Goal: Task Accomplishment & Management: Complete application form

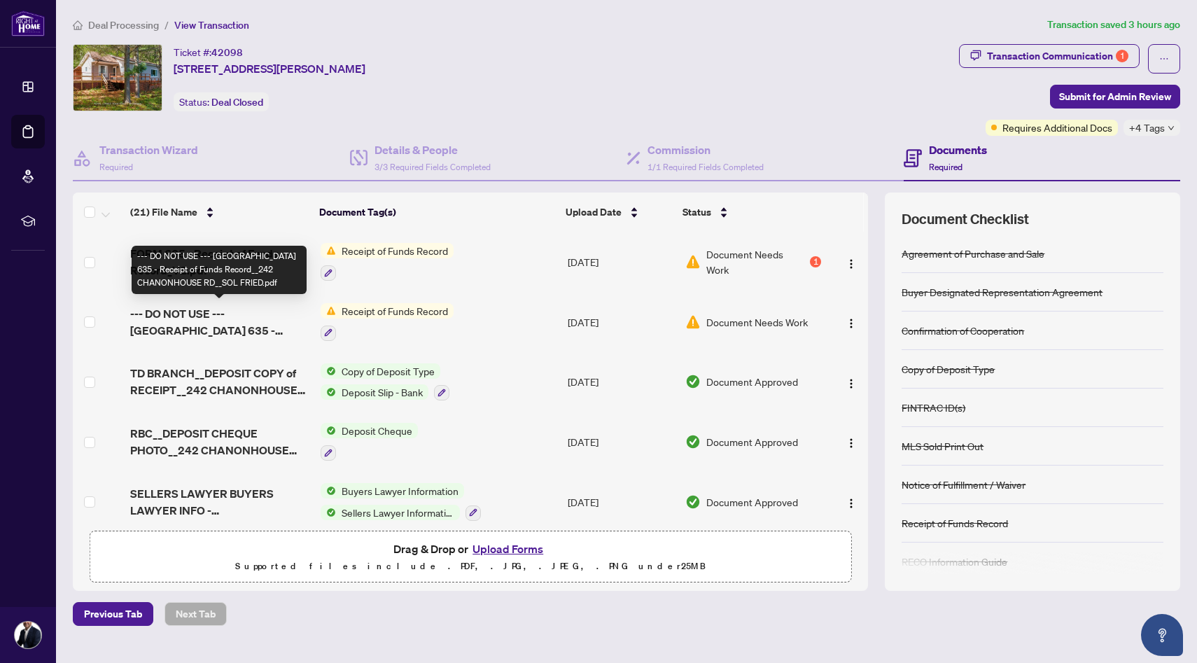
click at [236, 329] on span "--- DO NOT USE --- [GEOGRAPHIC_DATA] 635 - Receipt of Funds Record__242 CHANONH…" at bounding box center [219, 322] width 179 height 34
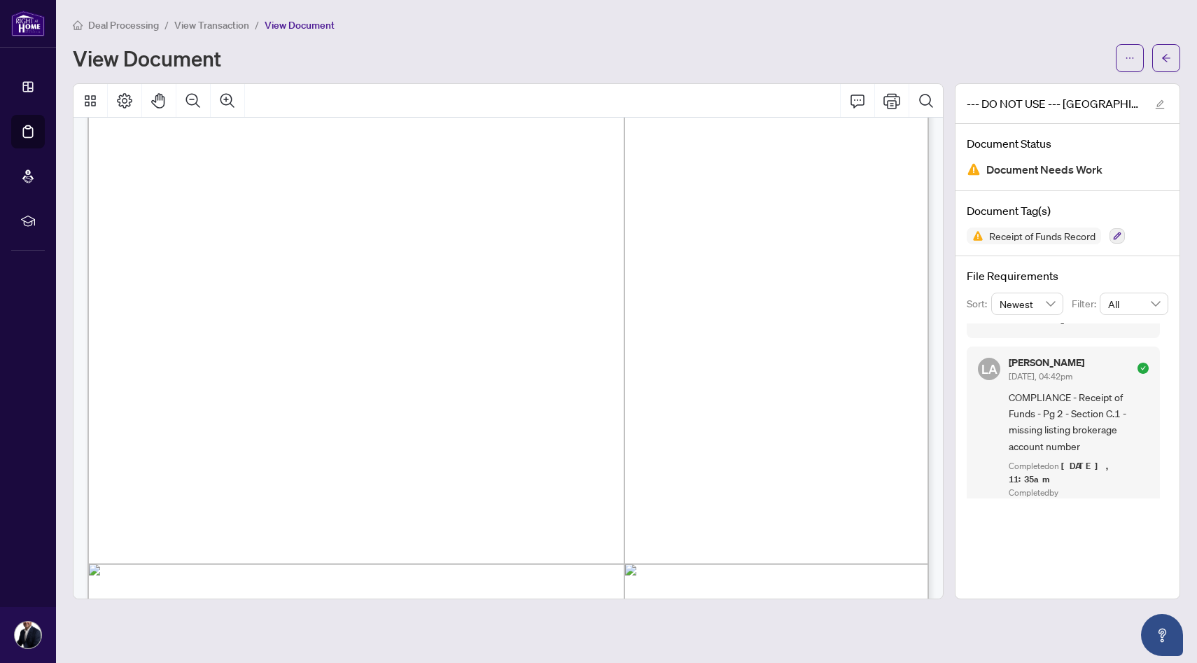
scroll to position [1243, 0]
drag, startPoint x: 366, startPoint y: 279, endPoint x: 436, endPoint y: 281, distance: 70.1
click at [436, 6] on p "Receipt of Funds Record Form 635 for use in the Province of [GEOGRAPHIC_DATA] T…" at bounding box center [914, 6] width 1653 height 0
click at [458, 281] on span "003 - 0990135" at bounding box center [413, 278] width 90 height 13
drag, startPoint x: 464, startPoint y: 279, endPoint x: 368, endPoint y: 281, distance: 95.3
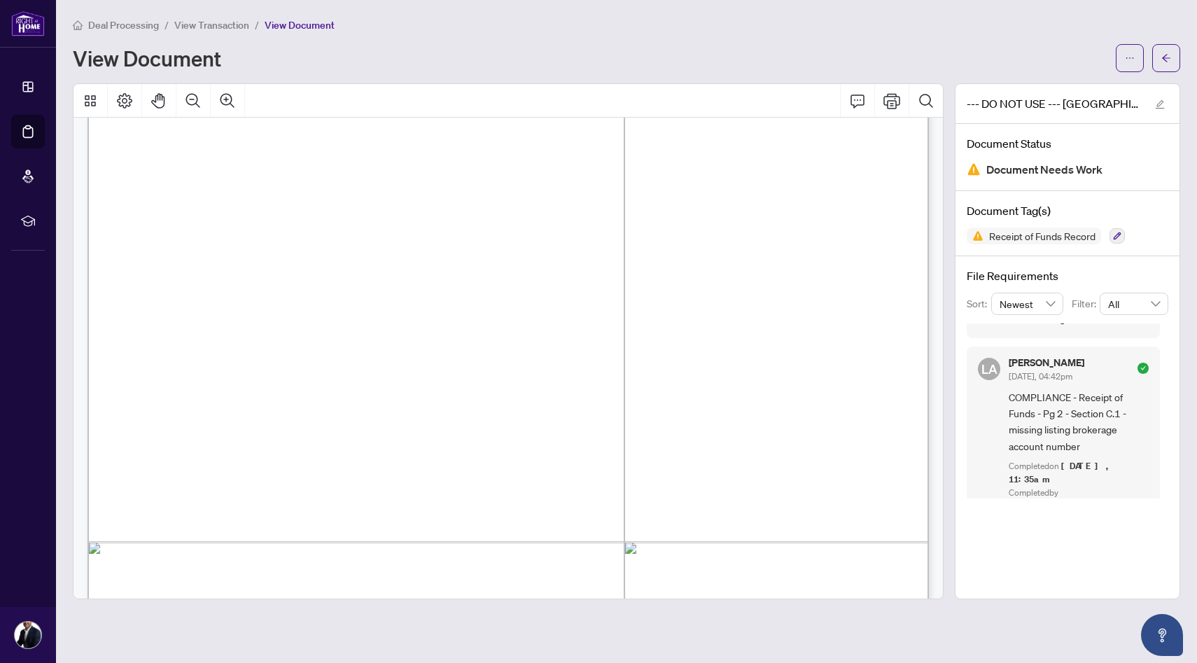
click at [368, 281] on span "003 - 0990135" at bounding box center [413, 278] width 90 height 13
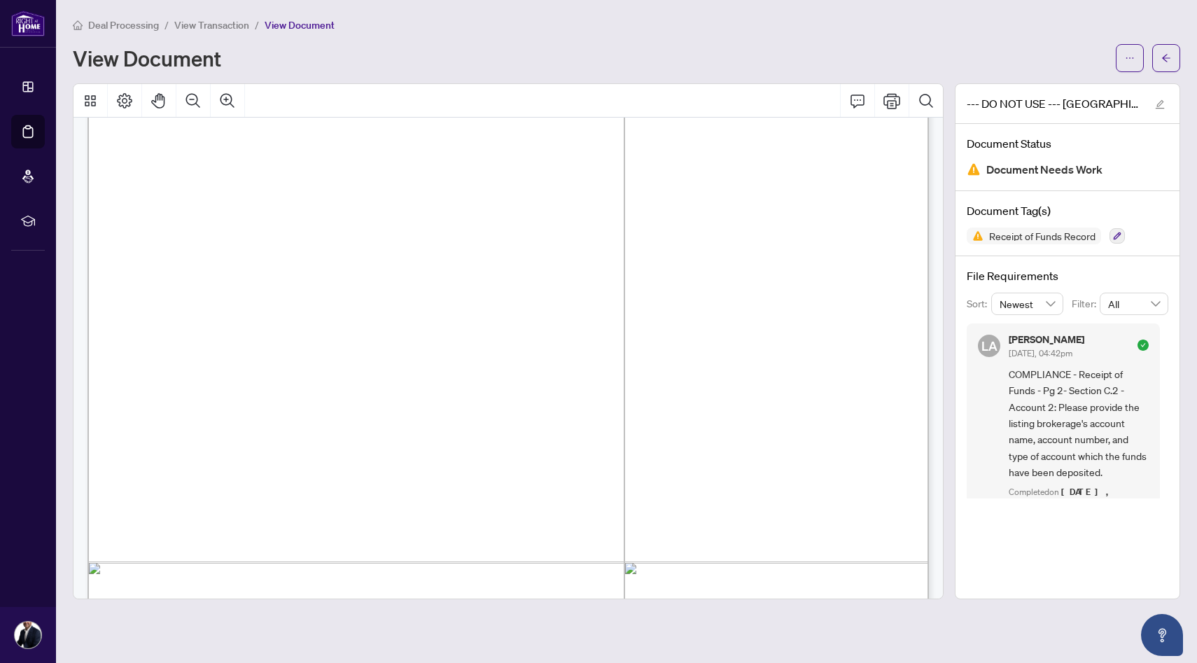
scroll to position [1226, 0]
click at [1171, 50] on span "button" at bounding box center [1167, 58] width 10 height 22
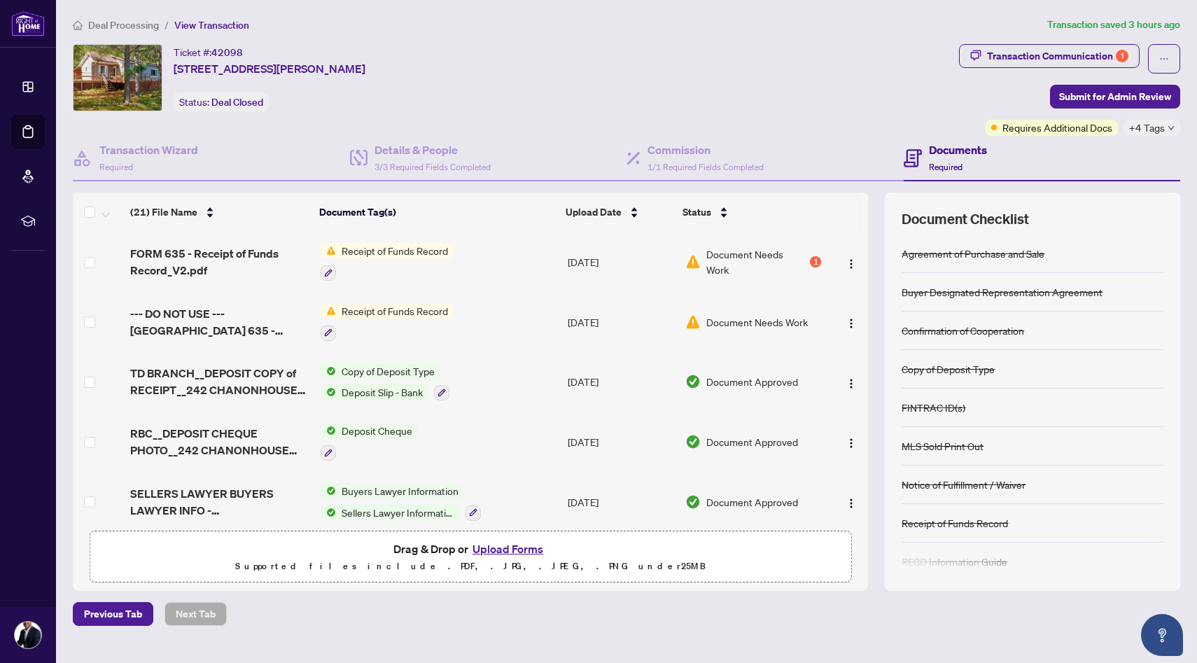
click at [402, 255] on span "Receipt of Funds Record" at bounding box center [395, 250] width 118 height 15
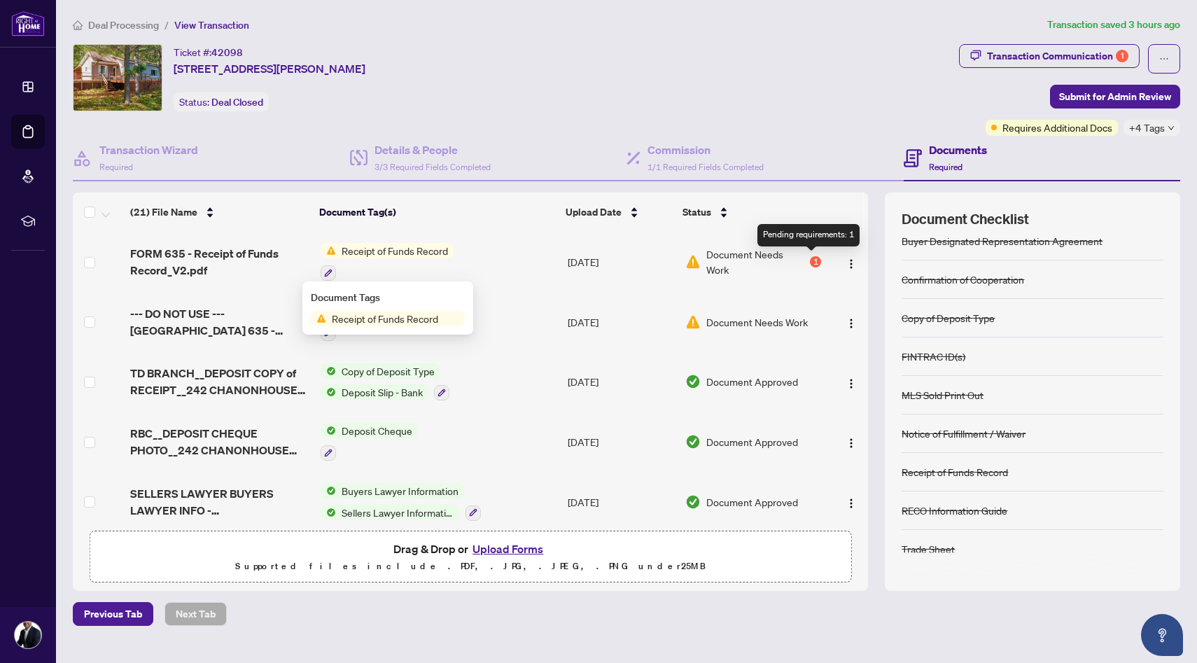
click at [812, 260] on div "1" at bounding box center [815, 261] width 11 height 11
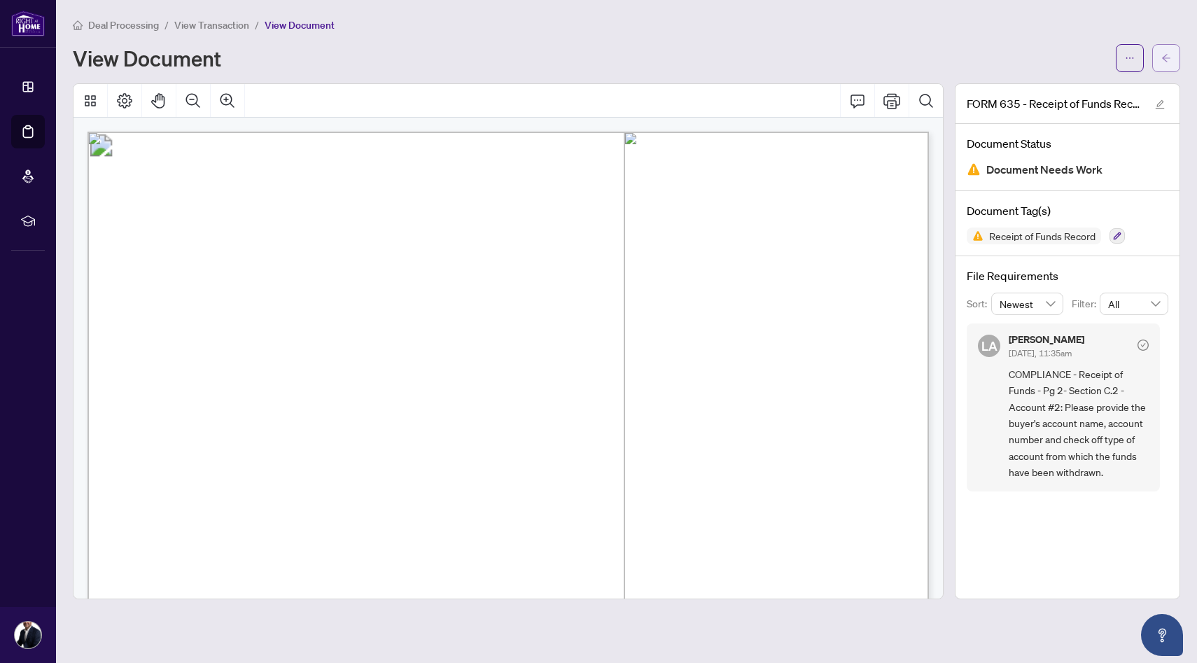
click at [1166, 64] on span "button" at bounding box center [1167, 58] width 10 height 22
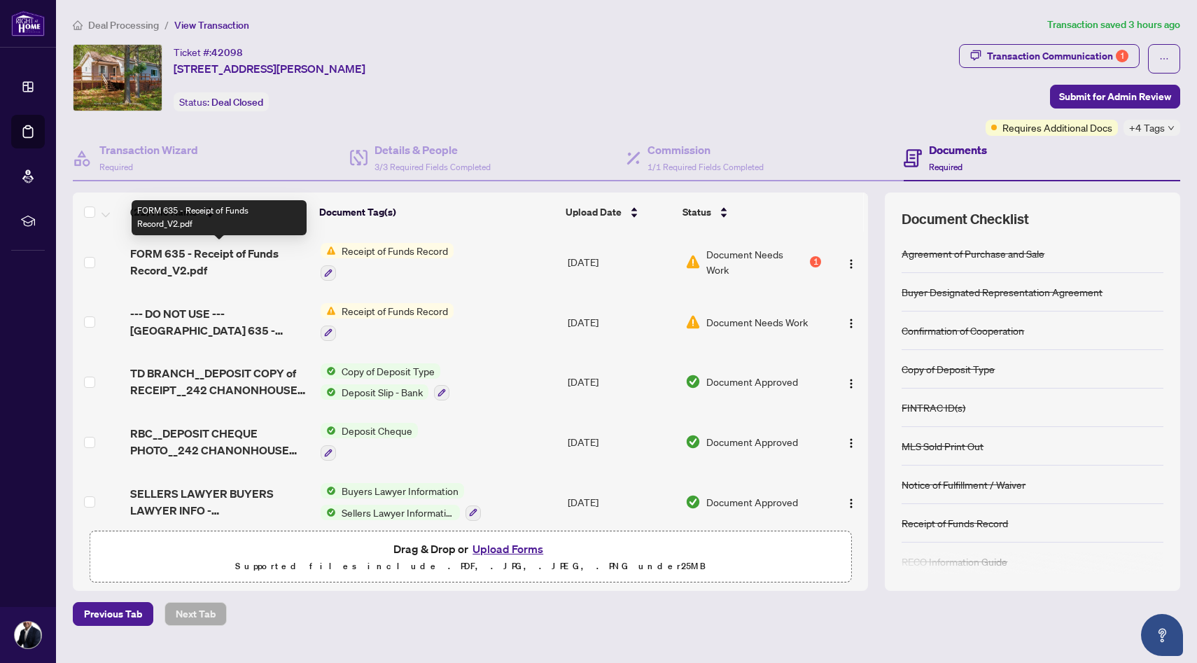
click at [230, 258] on span "FORM 635 - Receipt of Funds Record_V2.pdf" at bounding box center [219, 262] width 179 height 34
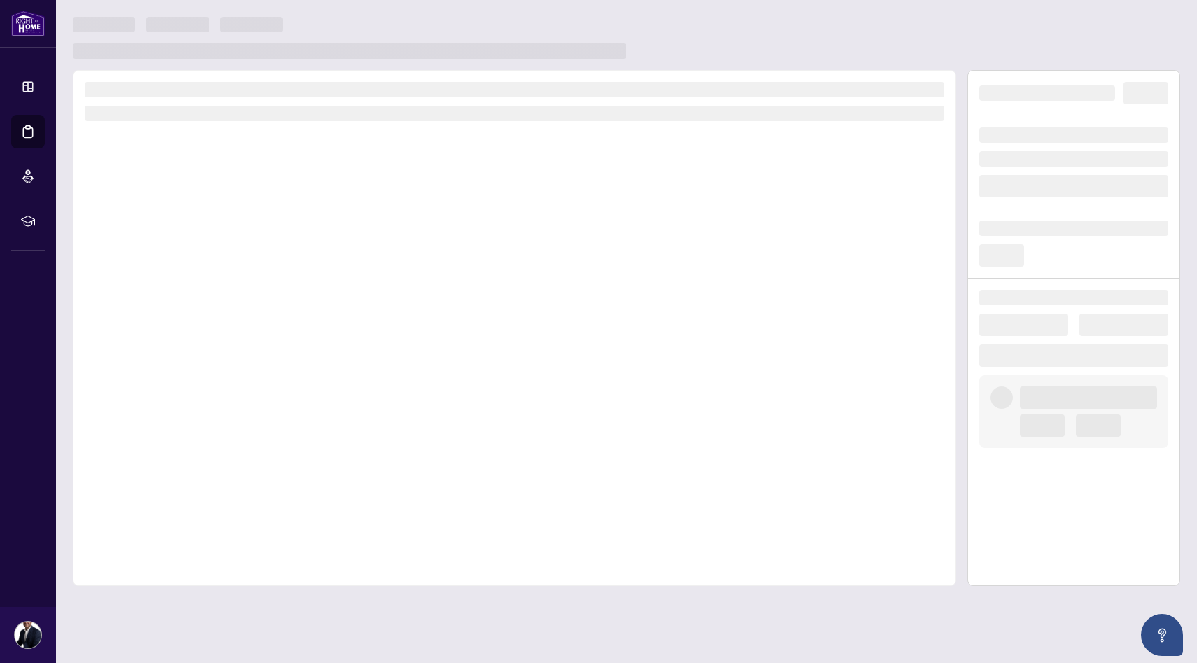
click at [230, 258] on div at bounding box center [515, 328] width 884 height 516
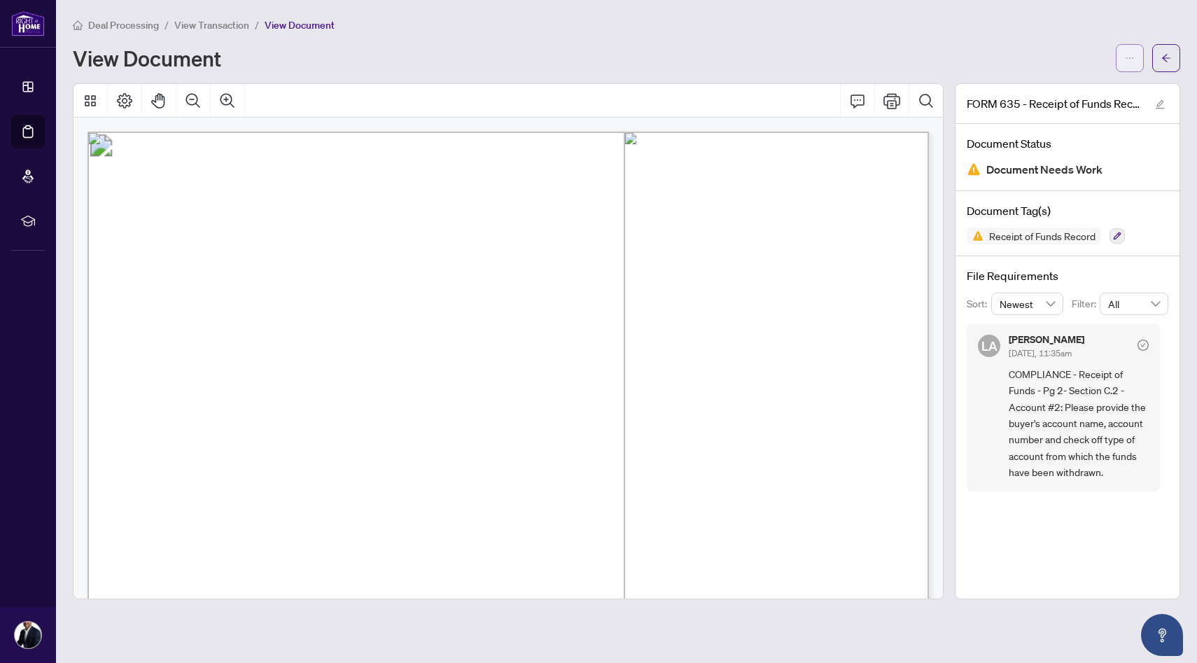
click at [1131, 60] on icon "ellipsis" at bounding box center [1130, 58] width 10 height 10
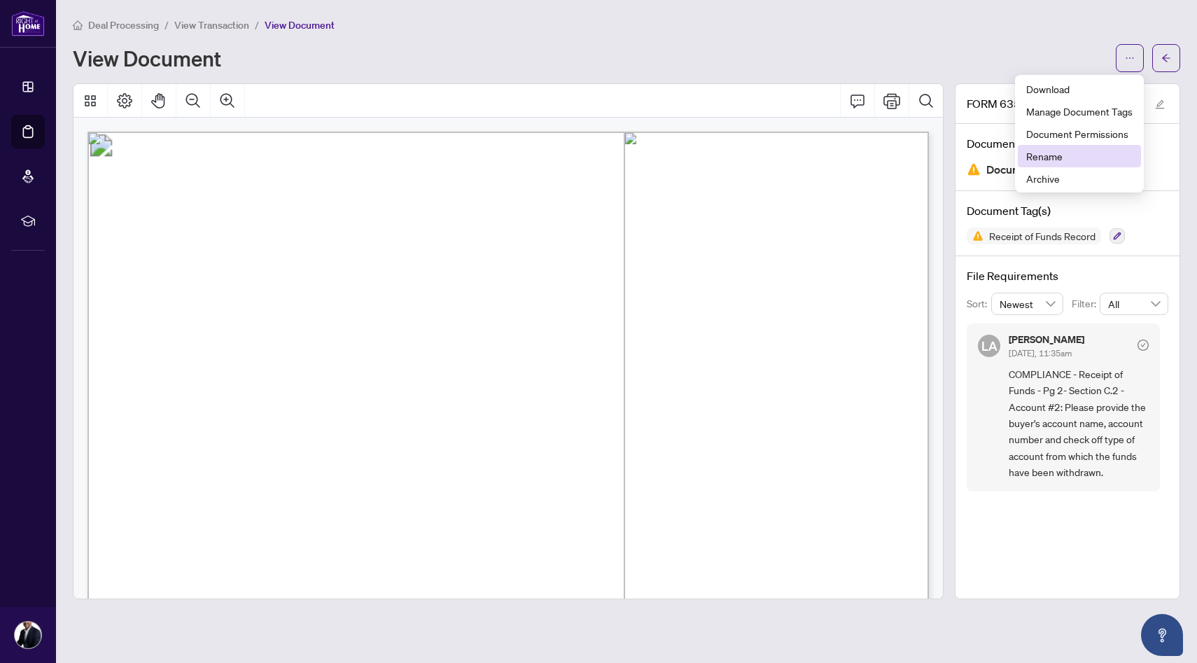
click at [1050, 148] on span "Rename" at bounding box center [1080, 155] width 106 height 15
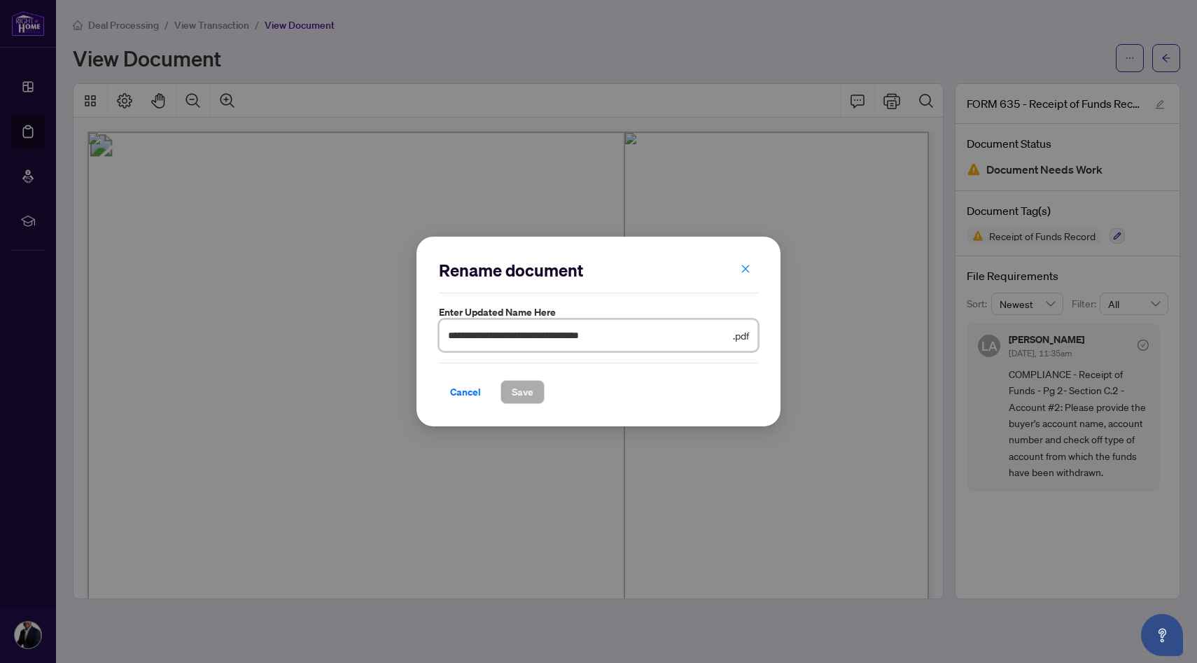
click at [669, 338] on input "**********" at bounding box center [589, 335] width 282 height 15
type input "**********"
click at [531, 397] on span "Save" at bounding box center [523, 392] width 22 height 22
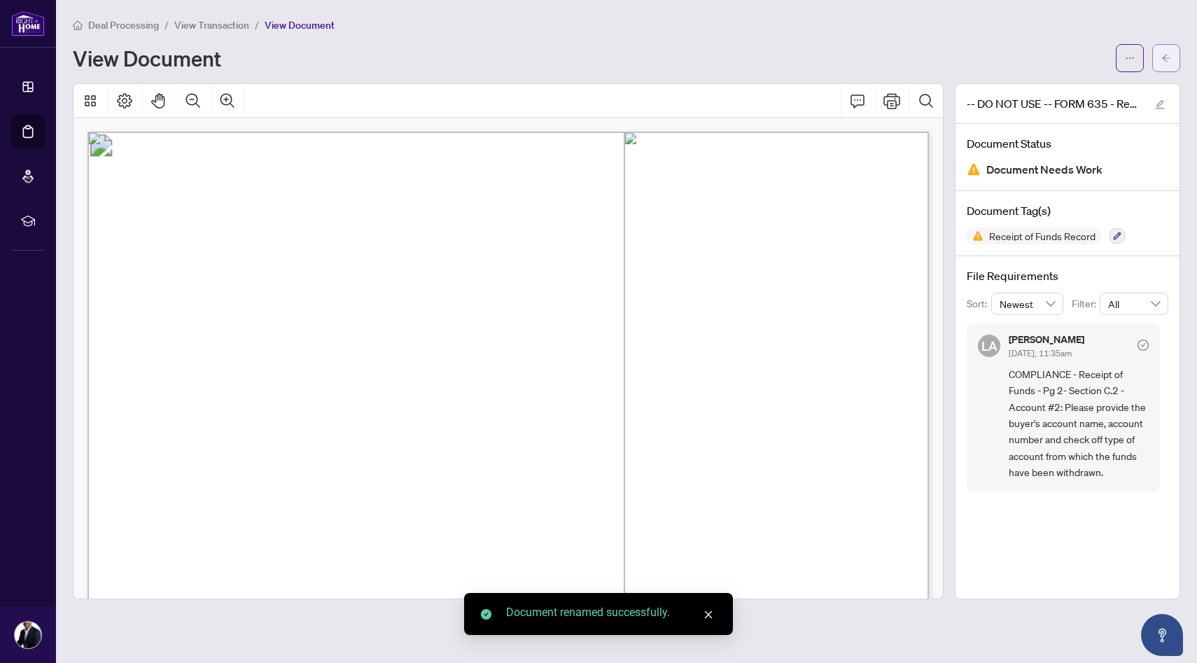
click at [1173, 68] on button "button" at bounding box center [1167, 58] width 28 height 28
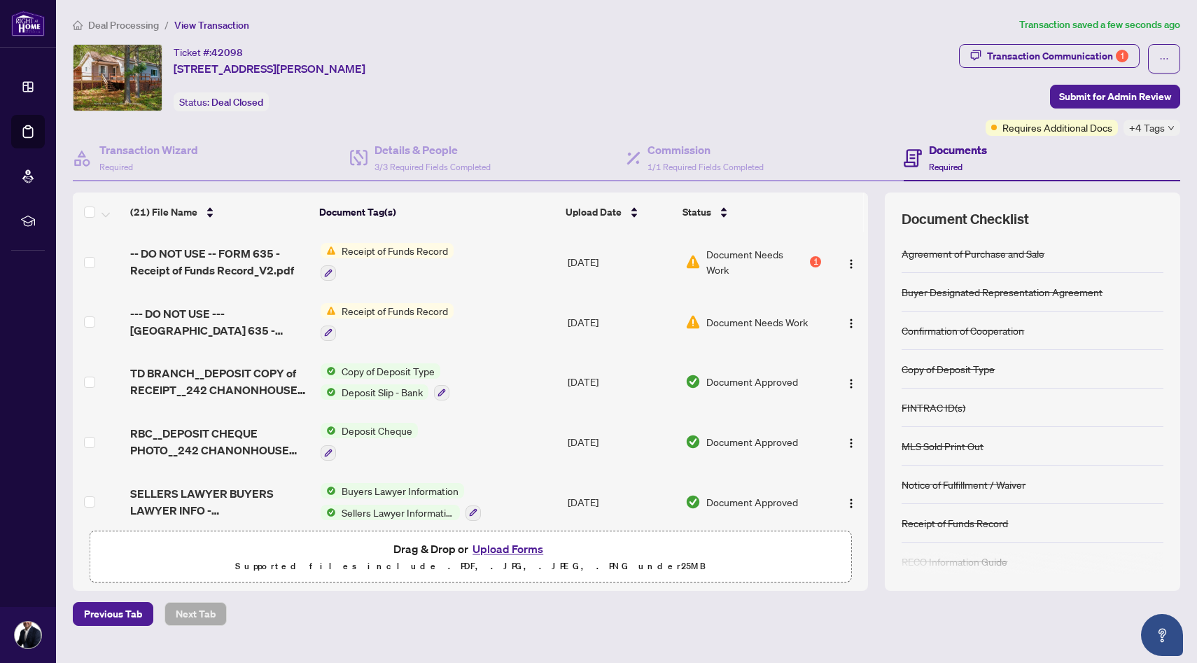
click at [790, 321] on span "Document Needs Work" at bounding box center [758, 321] width 102 height 15
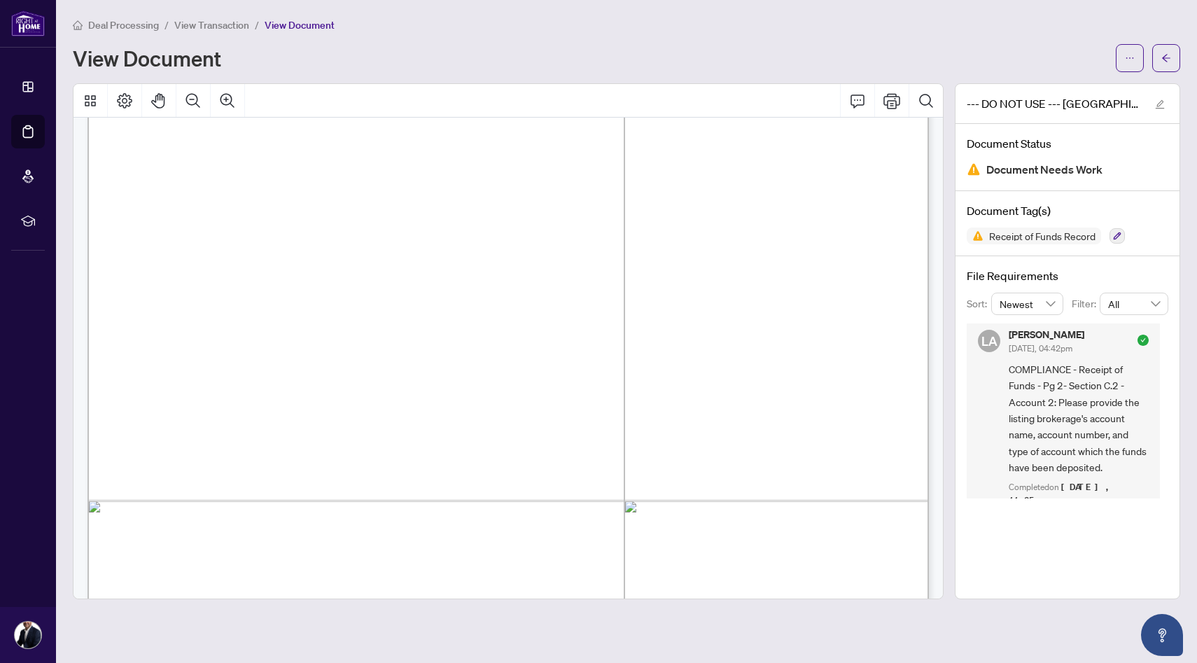
scroll to position [1, 0]
click at [1157, 65] on button "button" at bounding box center [1167, 58] width 28 height 28
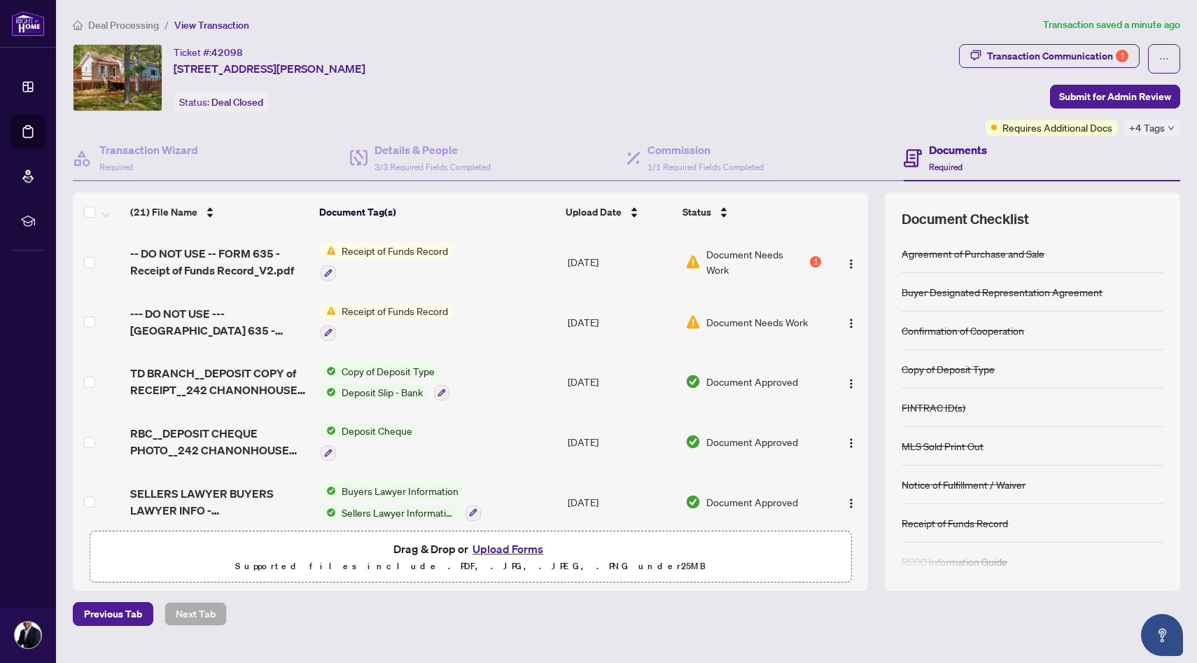
click at [520, 551] on button "Upload Forms" at bounding box center [507, 549] width 79 height 18
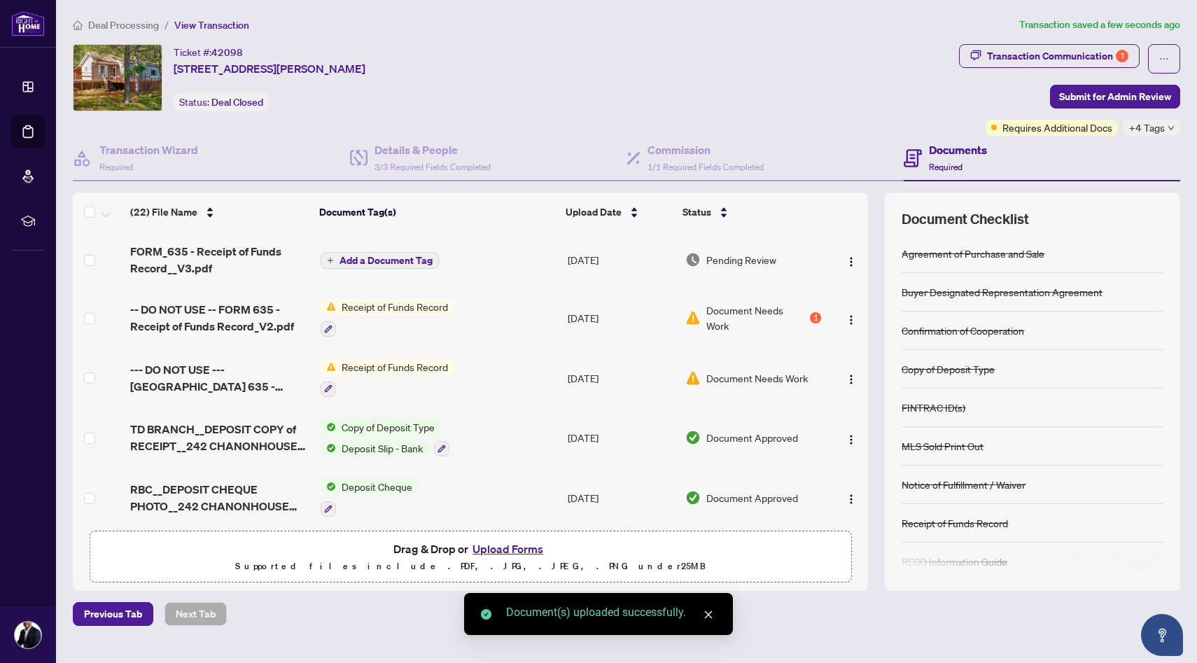
click at [378, 261] on span "Add a Document Tag" at bounding box center [386, 261] width 93 height 10
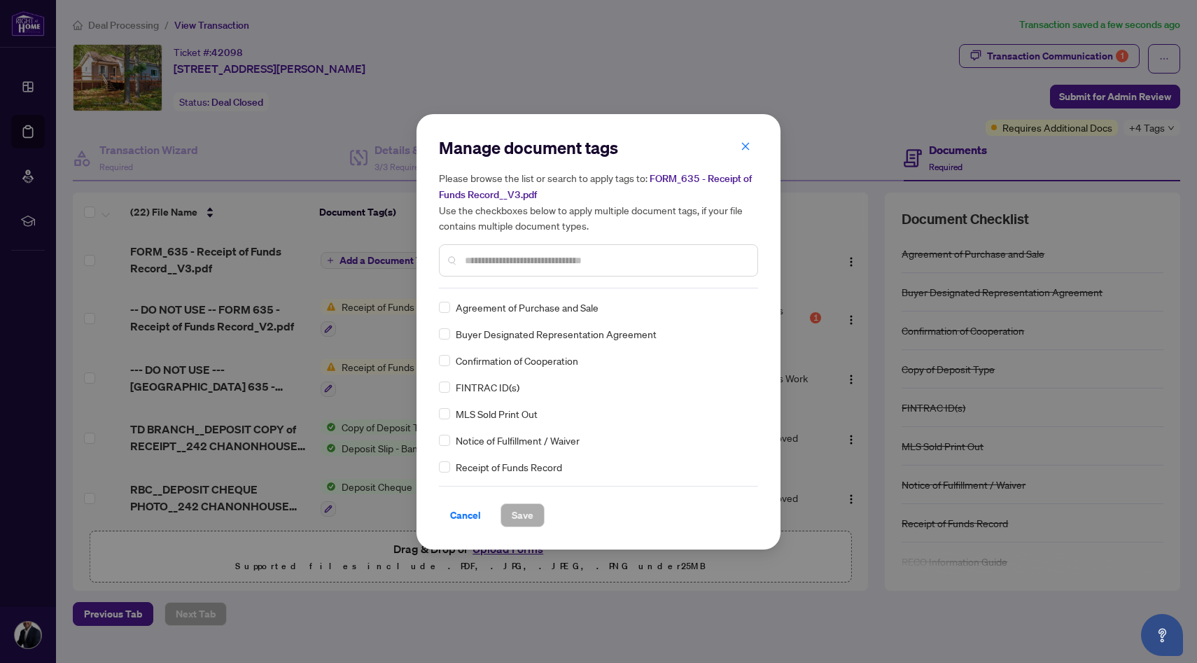
click at [583, 260] on input "text" at bounding box center [605, 260] width 281 height 15
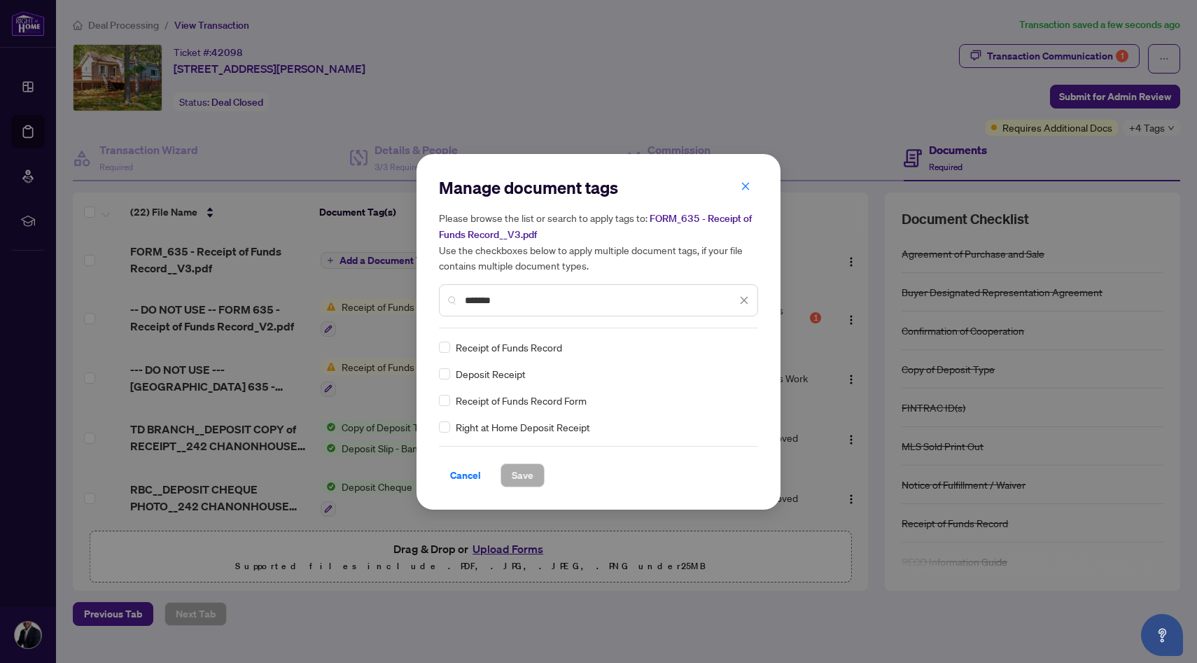
type input "*******"
click at [528, 479] on span "Save" at bounding box center [523, 475] width 22 height 22
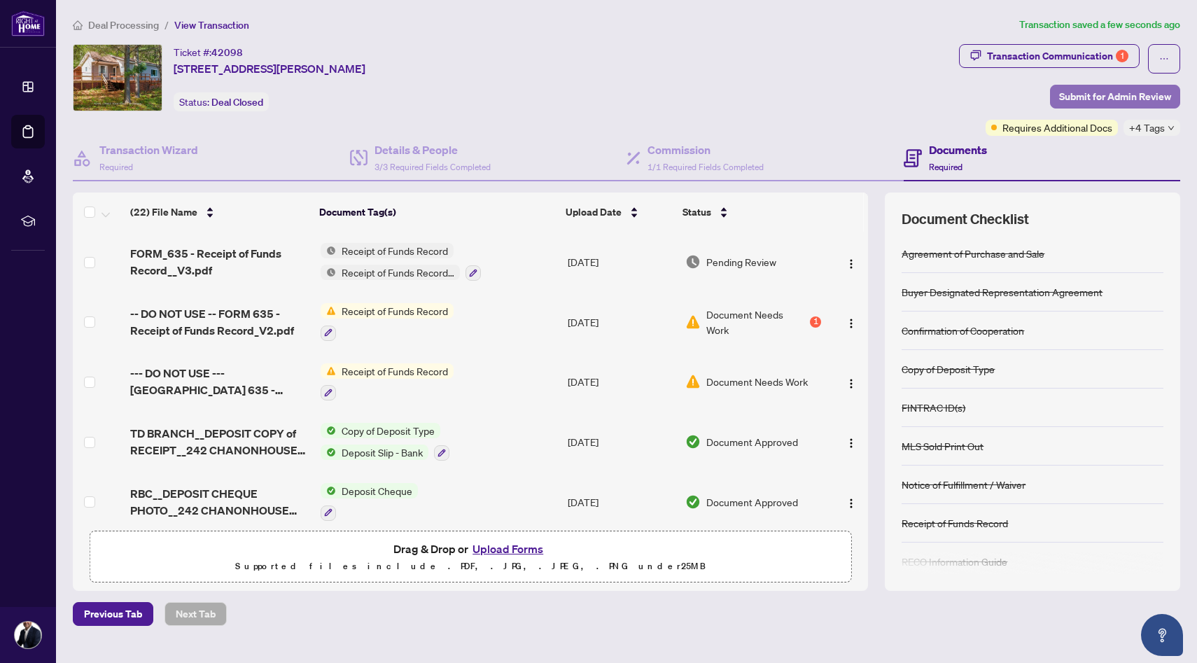
click at [1108, 98] on span "Submit for Admin Review" at bounding box center [1115, 96] width 112 height 22
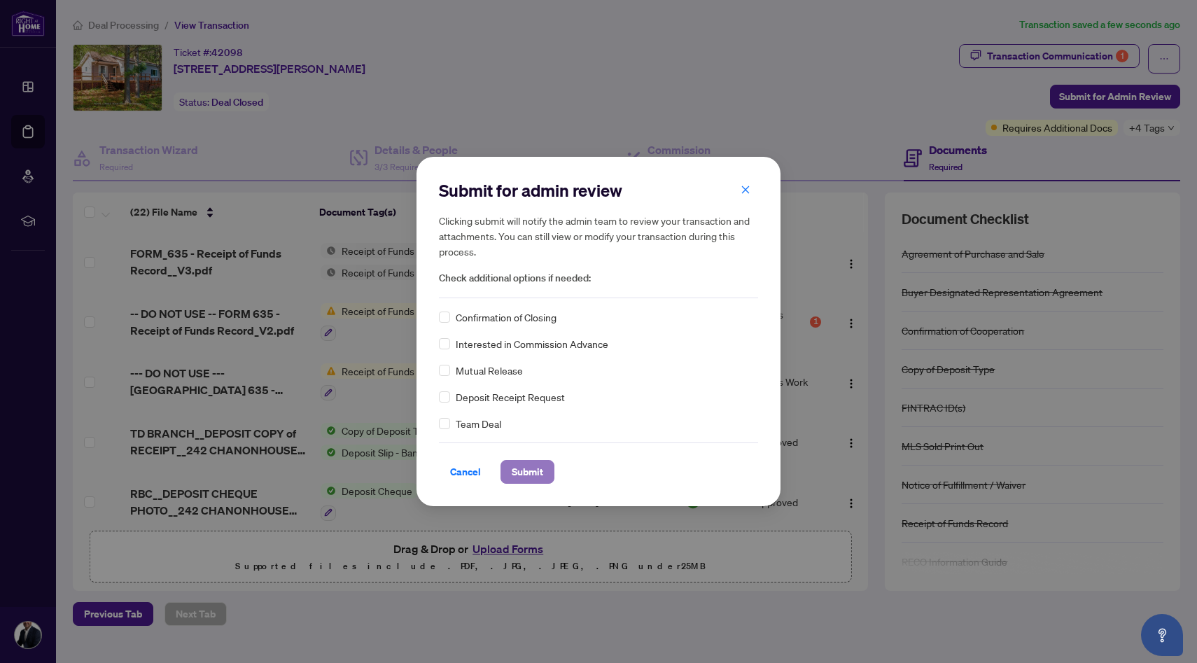
click at [536, 468] on span "Submit" at bounding box center [528, 472] width 32 height 22
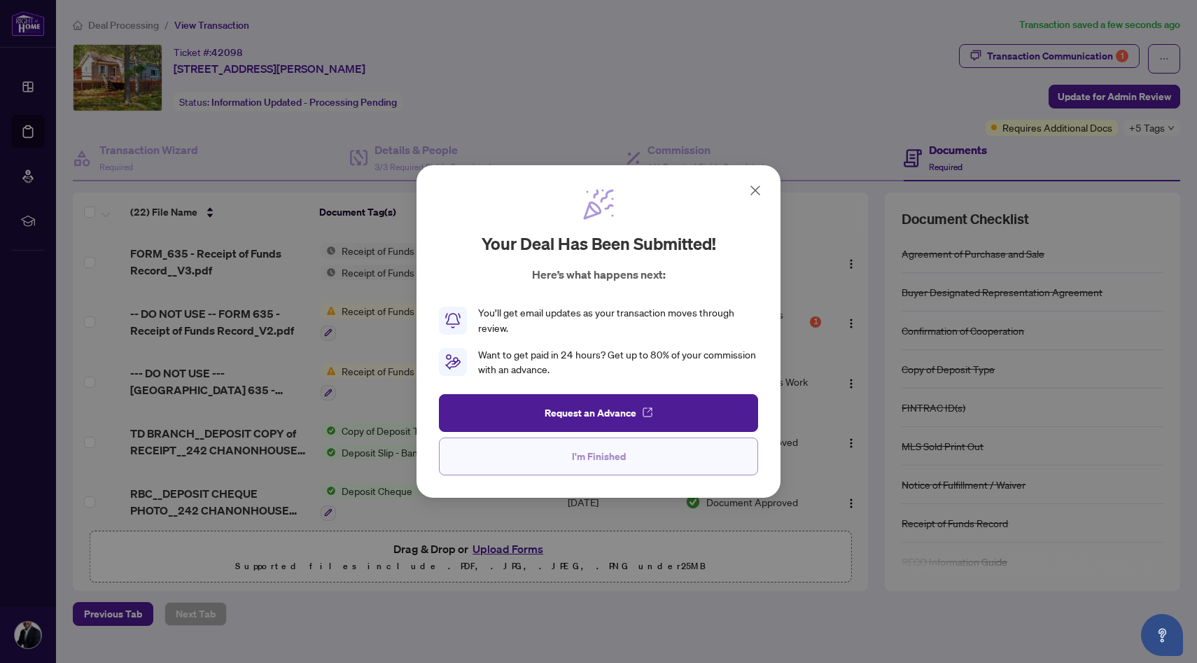
click at [625, 459] on button "I'm Finished" at bounding box center [598, 457] width 319 height 38
